Goal: Task Accomplishment & Management: Complete application form

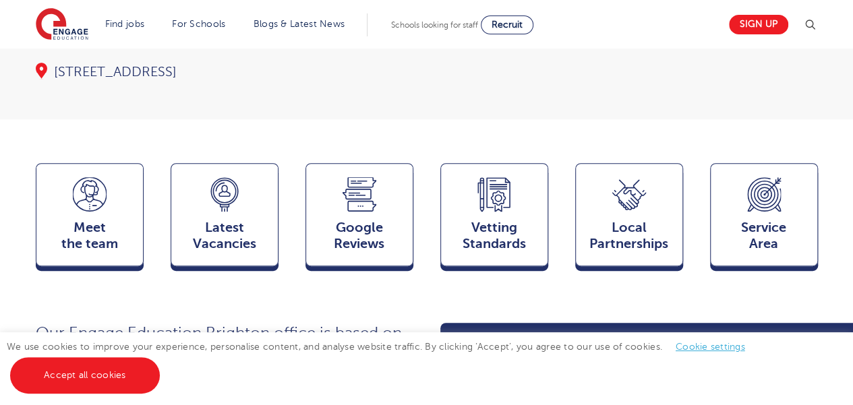
scroll to position [292, 0]
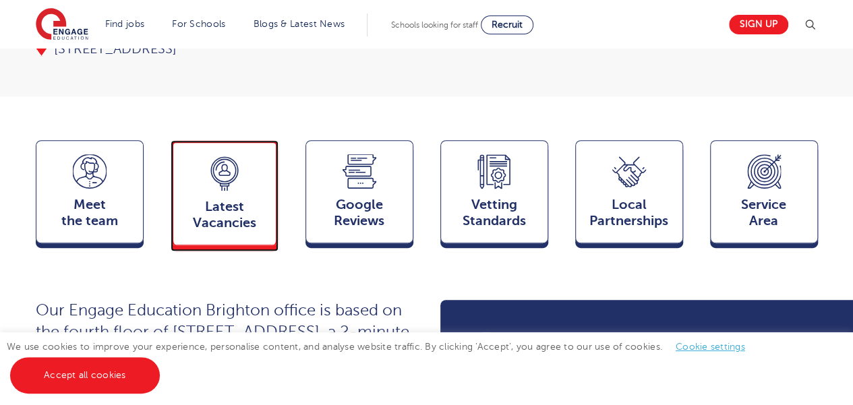
click at [267, 202] on span "Latest Vacancies" at bounding box center [224, 215] width 89 height 32
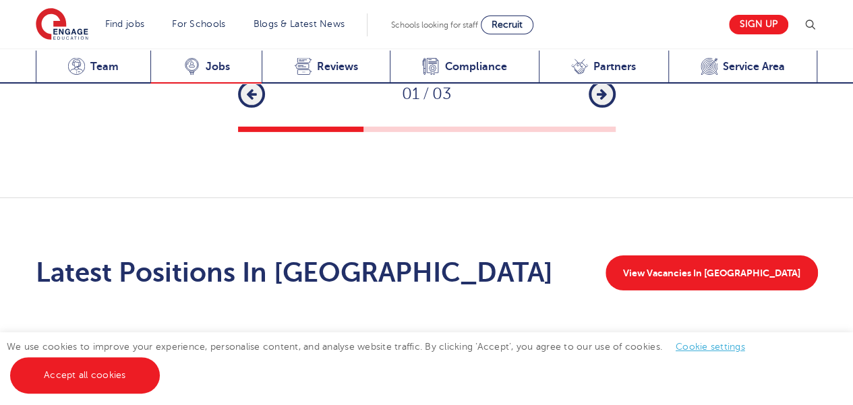
scroll to position [2072, 0]
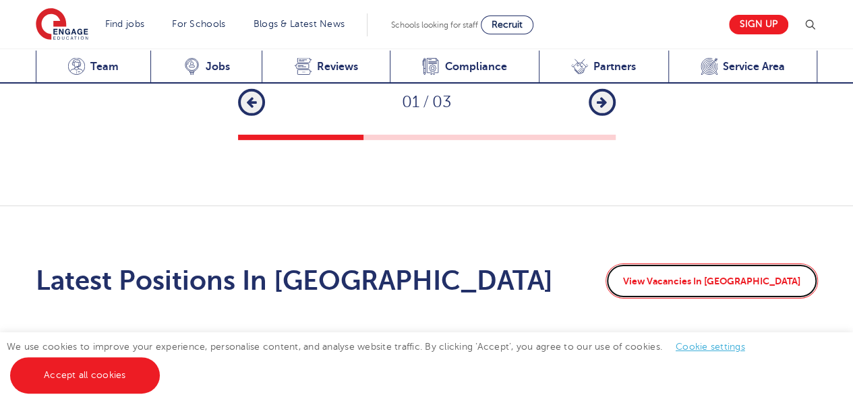
click at [669, 264] on link "View Vacancies In Brighton" at bounding box center [712, 281] width 213 height 35
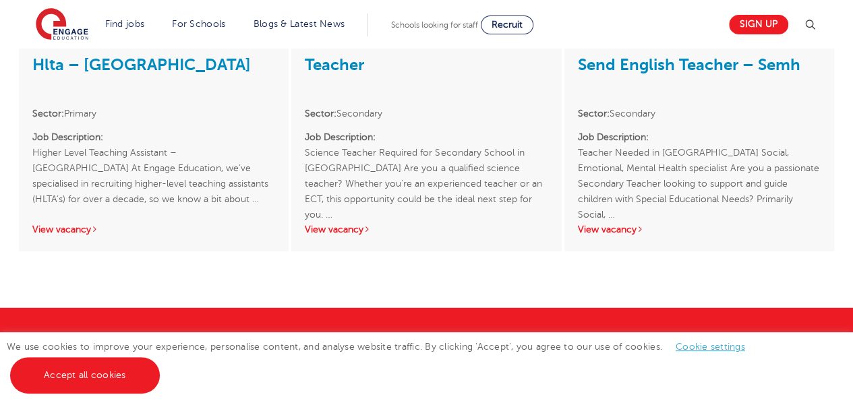
scroll to position [1702, 0]
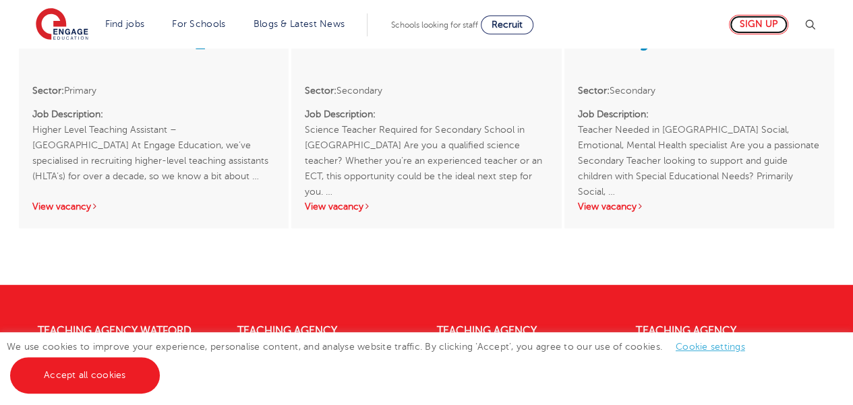
click at [754, 29] on link "Sign up" at bounding box center [758, 25] width 59 height 20
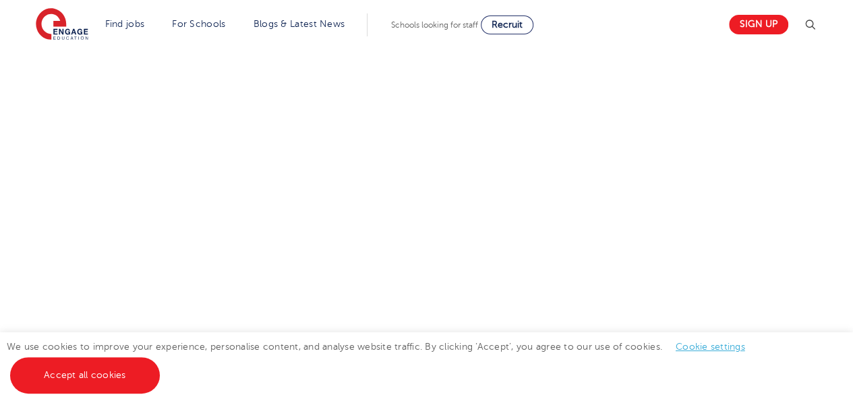
scroll to position [700, 0]
click at [665, 250] on div "Let us know more about you!" at bounding box center [427, 181] width 818 height 840
click at [819, 302] on div "Let us know more about you!" at bounding box center [427, 244] width 818 height 300
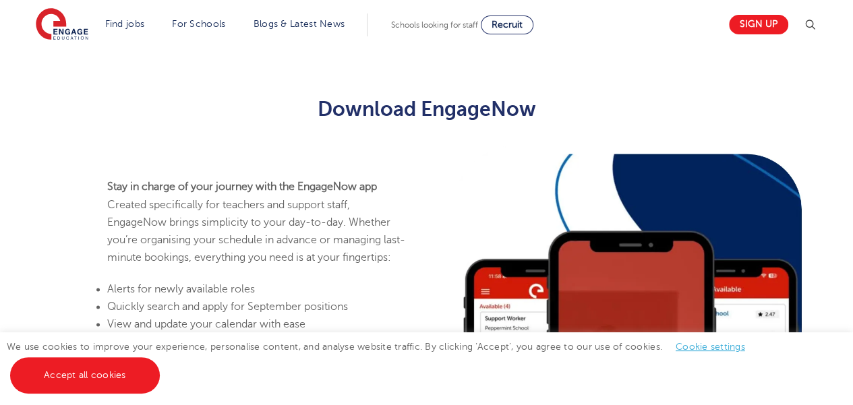
scroll to position [732, 0]
